Goal: Information Seeking & Learning: Learn about a topic

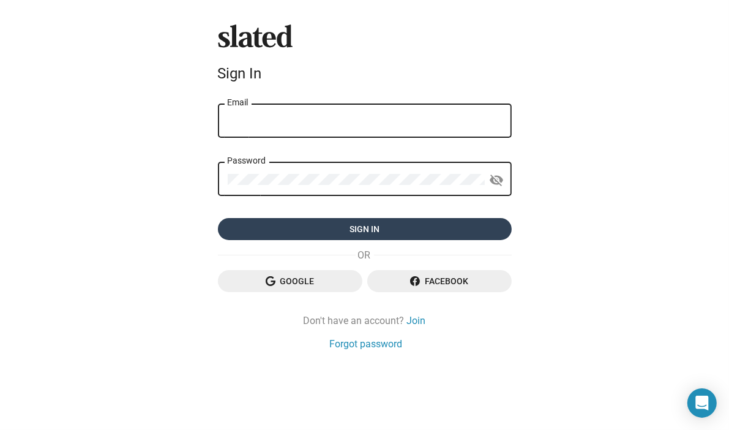
type input "[EMAIL_ADDRESS][DOMAIN_NAME]"
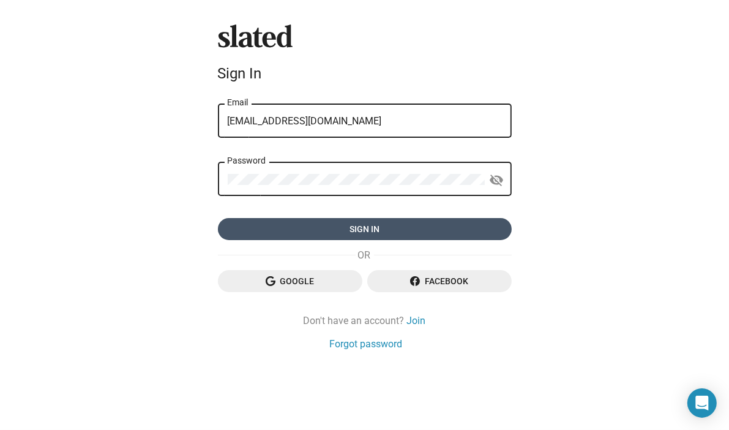
click at [325, 236] on span "Sign in" at bounding box center [365, 229] width 274 height 22
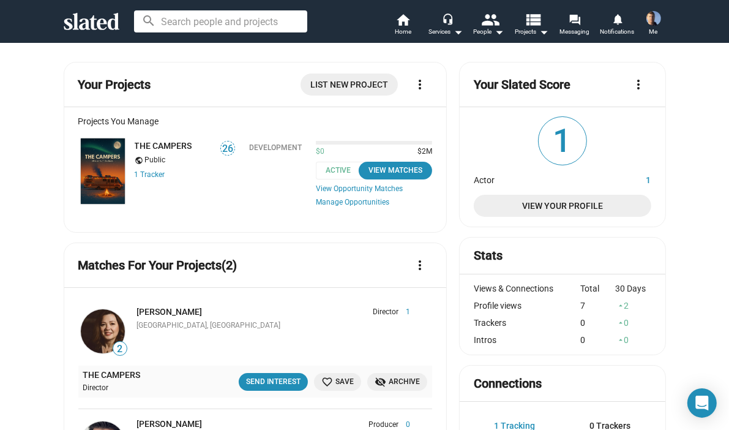
drag, startPoint x: 64, startPoint y: 56, endPoint x: 54, endPoint y: 59, distance: 10.9
click at [146, 144] on link "THE CAMPERS" at bounding box center [164, 146] width 58 height 10
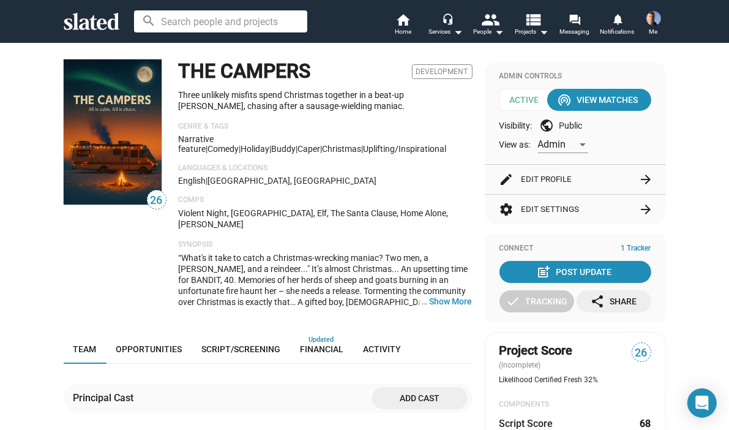
click at [426, 206] on div "Comps Violent Night, Bad Santa, Elf, The Santa Clause, Home Alone, Fred Claus" at bounding box center [326, 212] width 294 height 35
